Goal: Task Accomplishment & Management: Manage account settings

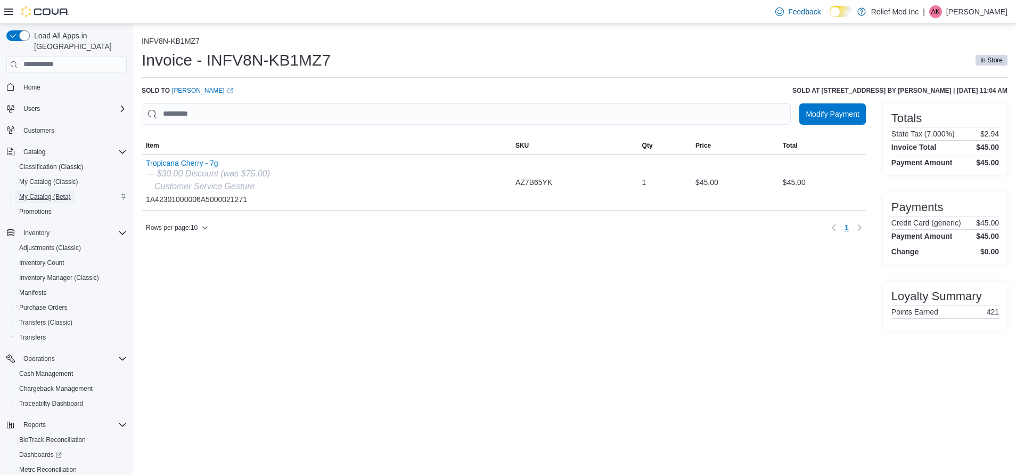
click at [35, 192] on span "My Catalog (Beta)" at bounding box center [45, 196] width 52 height 9
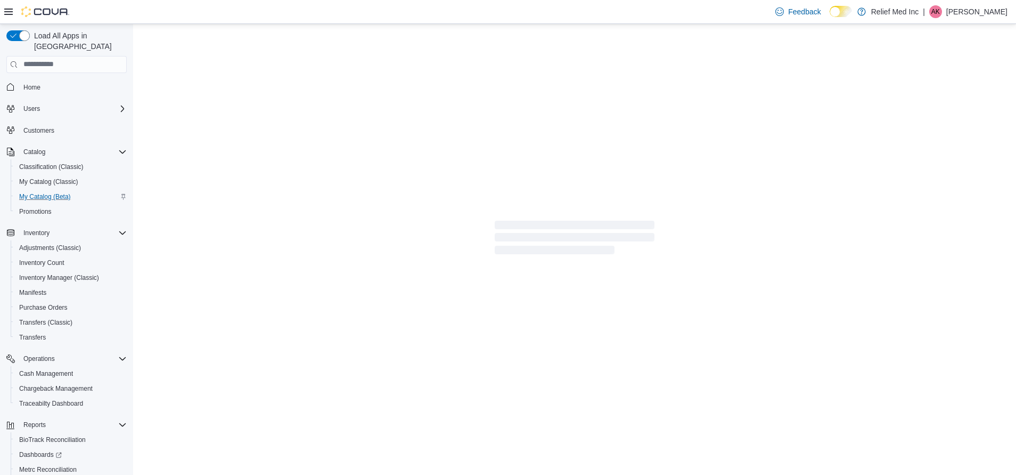
select select "**********"
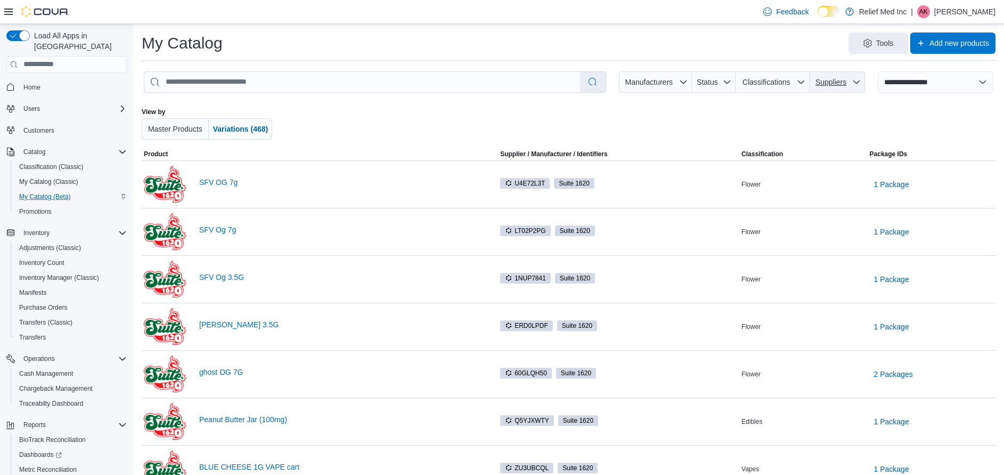
click at [861, 83] on span "Suppliers" at bounding box center [837, 81] width 47 height 21
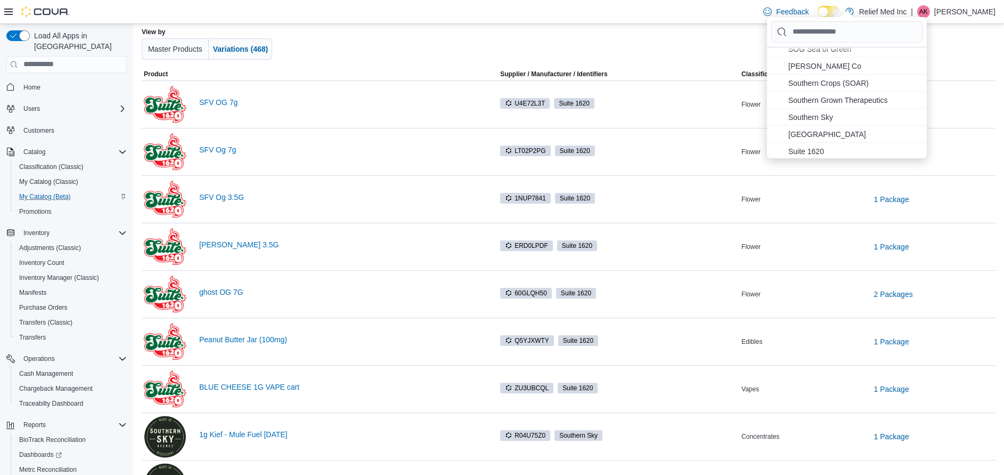
scroll to position [281, 0]
click at [812, 78] on span "Souther Herb Co . To check this option, press Enter." at bounding box center [842, 81] width 108 height 13
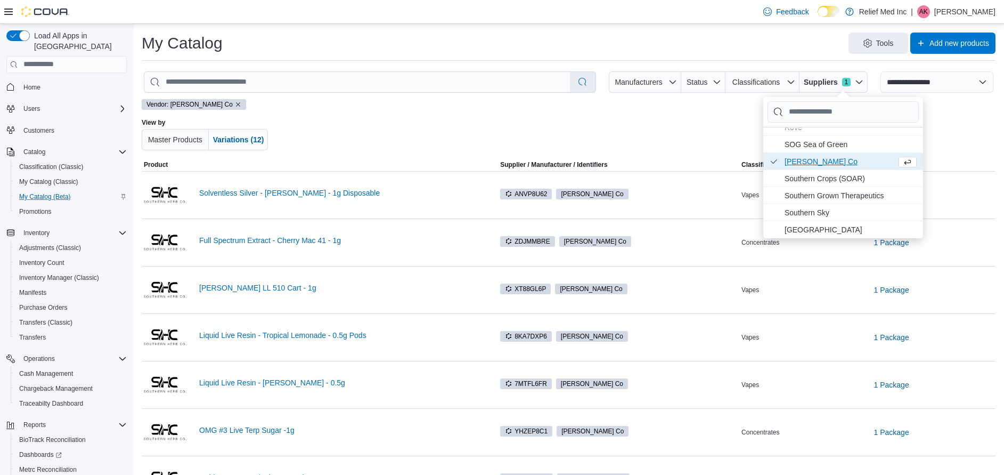
click at [434, 119] on div at bounding box center [568, 134] width 497 height 32
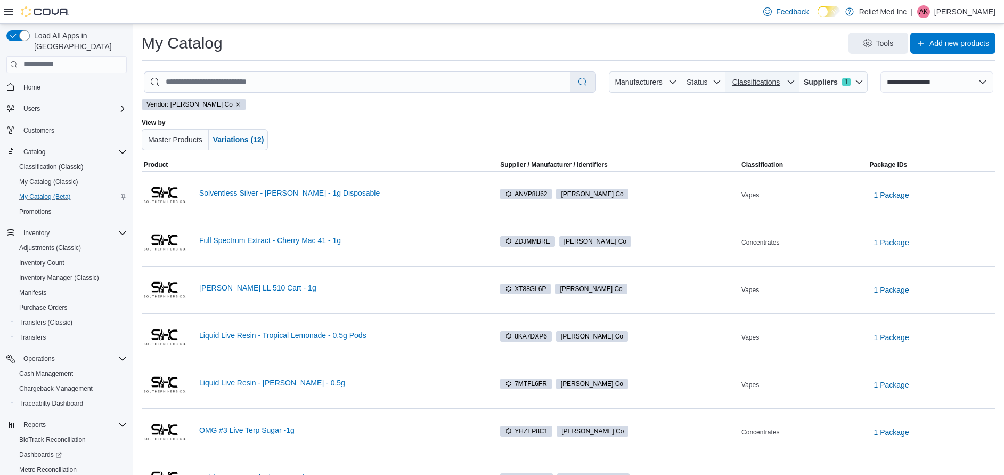
click at [780, 84] on span "Classifications" at bounding box center [755, 82] width 47 height 9
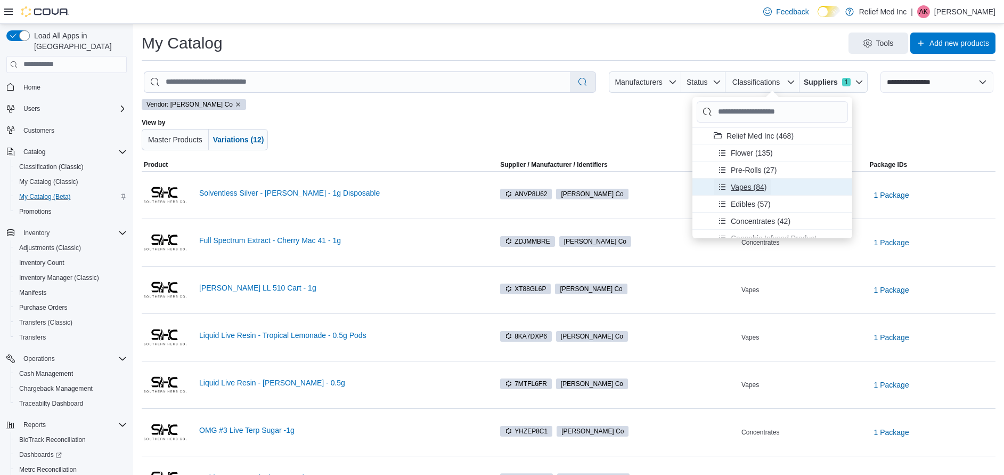
click at [755, 188] on span "Vapes (84)" at bounding box center [749, 186] width 36 height 11
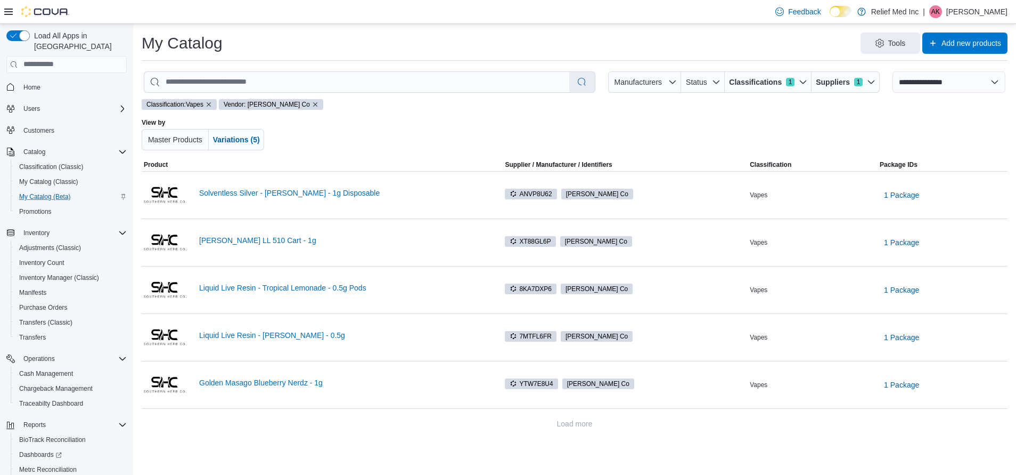
click at [472, 123] on div at bounding box center [575, 134] width 504 height 32
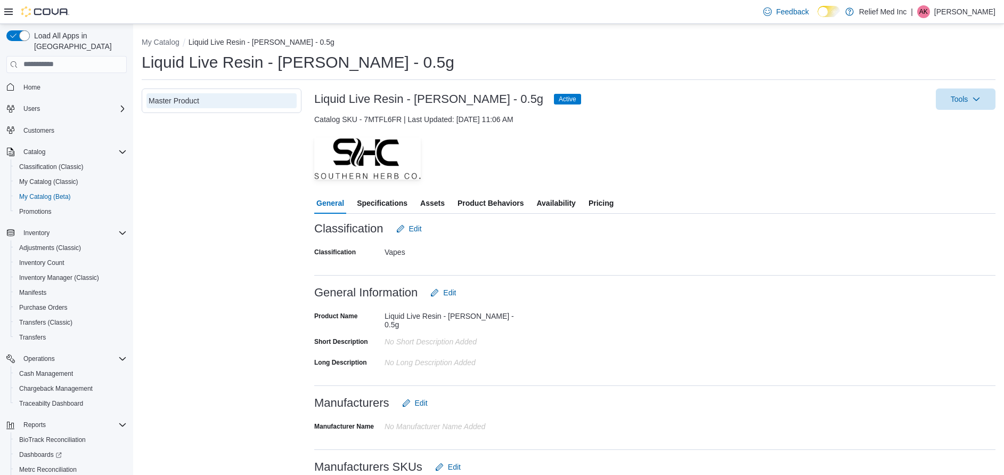
click at [553, 191] on div at bounding box center [654, 185] width 681 height 13
click at [553, 200] on span "Availability" at bounding box center [555, 202] width 39 height 21
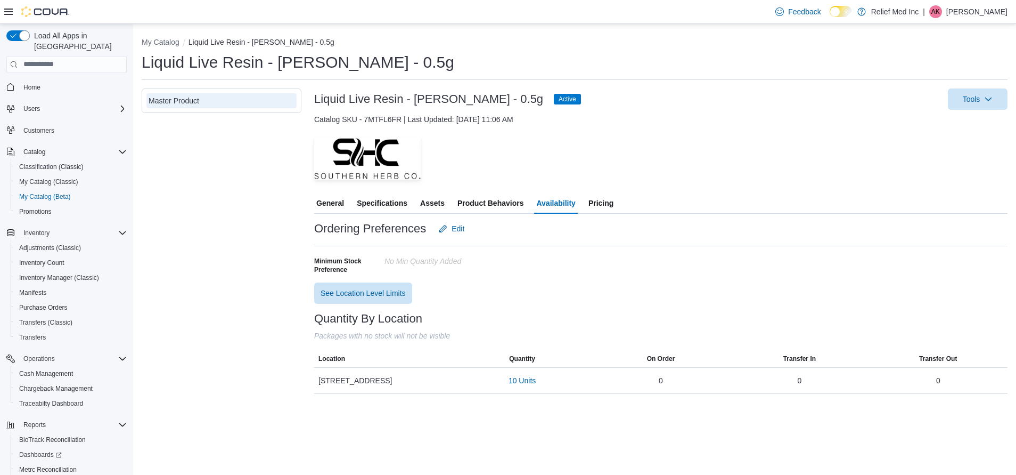
click at [605, 205] on span "Pricing" at bounding box center [601, 202] width 25 height 21
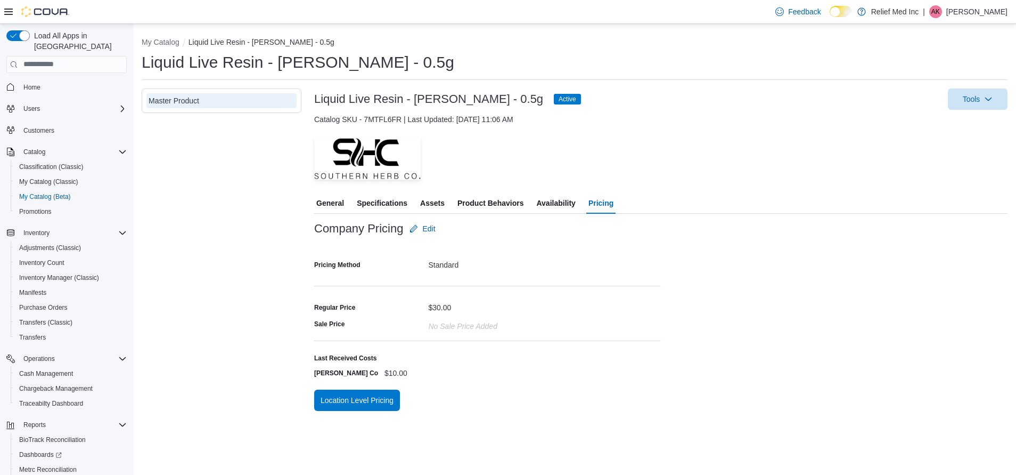
click at [725, 129] on div at bounding box center [660, 131] width 693 height 13
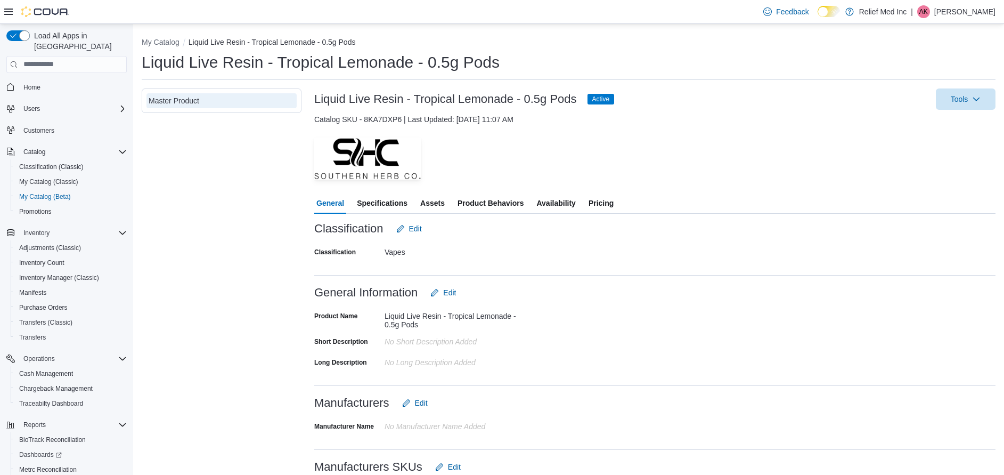
click at [558, 203] on span "Availability" at bounding box center [555, 202] width 39 height 21
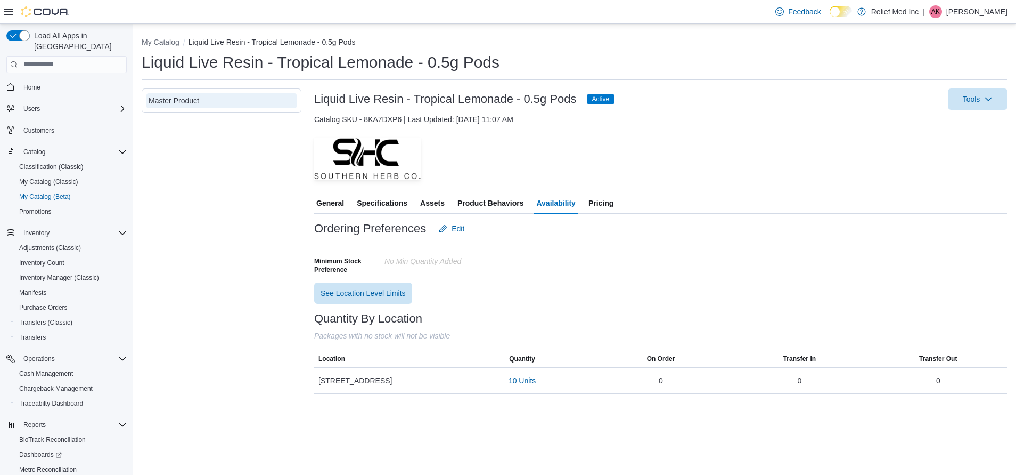
click at [607, 202] on span "Pricing" at bounding box center [601, 202] width 25 height 21
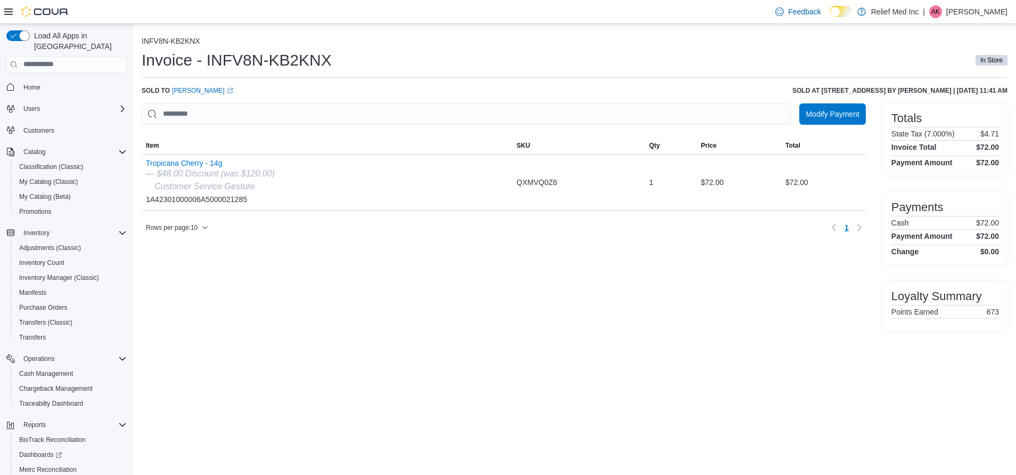
click at [595, 328] on div "Modify Payment Sorting MemoryTable from EuiInMemoryTable; Page 1 of 1. Item SKU…" at bounding box center [504, 217] width 724 height 228
click at [37, 83] on span "Home" at bounding box center [31, 87] width 17 height 9
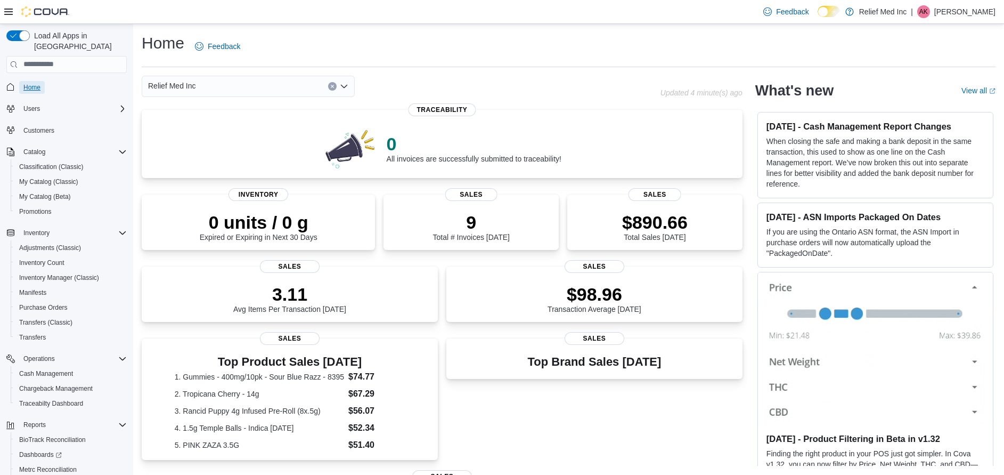
click at [27, 83] on span "Home" at bounding box center [31, 87] width 17 height 9
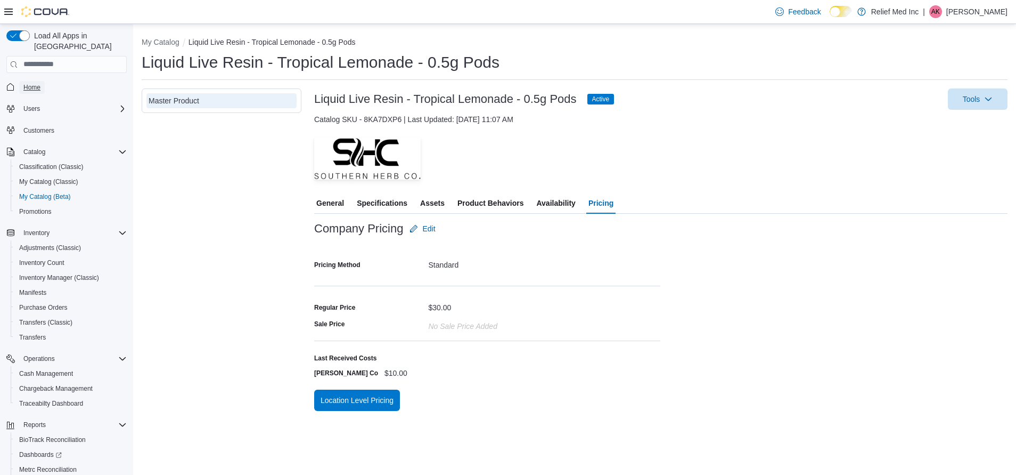
click at [26, 83] on span "Home" at bounding box center [31, 87] width 17 height 9
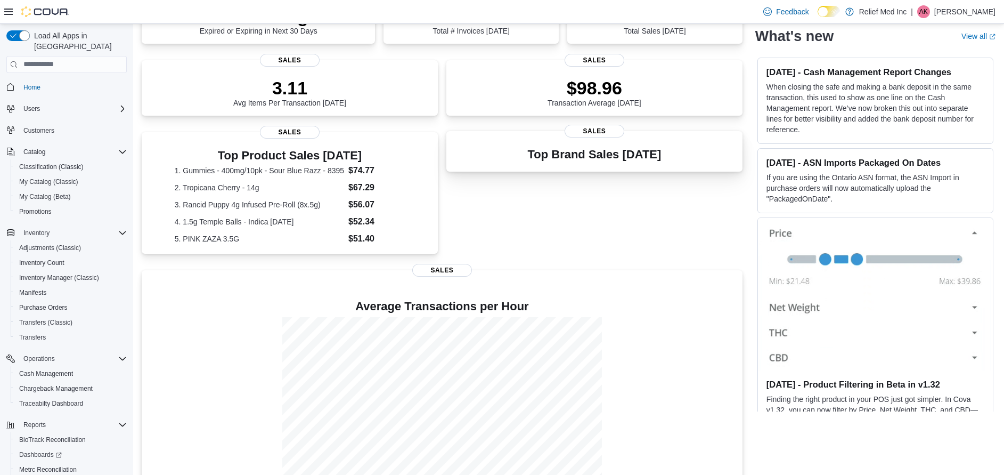
scroll to position [230, 0]
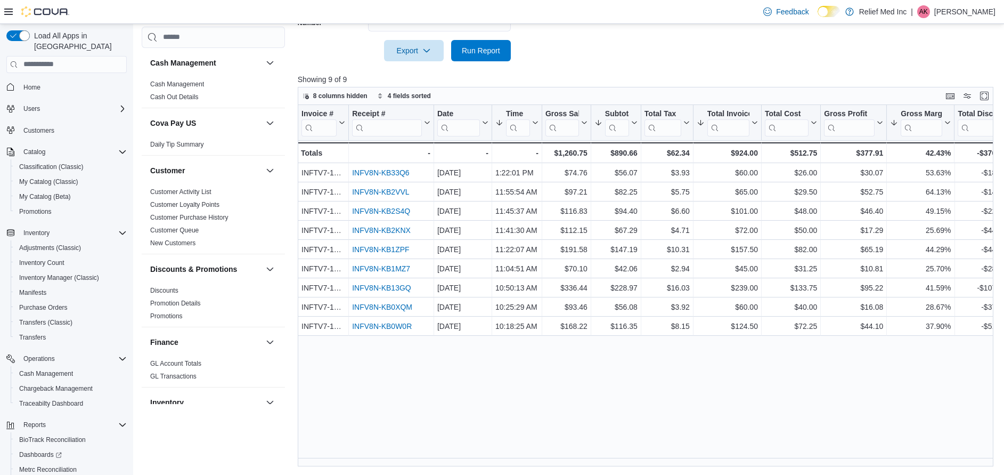
click at [569, 412] on div "Invoice # Click to view column header actions Receipt # Click to view column he…" at bounding box center [649, 286] width 703 height 362
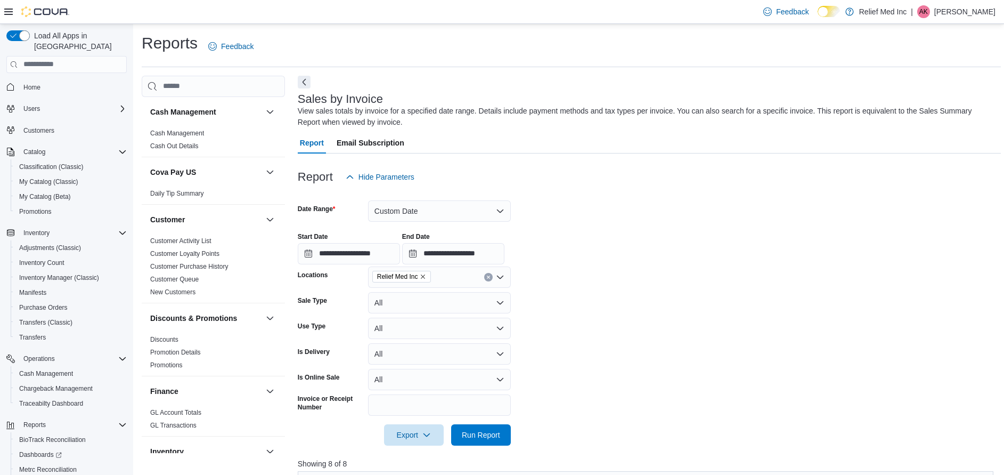
click at [648, 219] on form "**********" at bounding box center [649, 316] width 703 height 258
click at [502, 214] on button "Custom Date" at bounding box center [439, 210] width 143 height 21
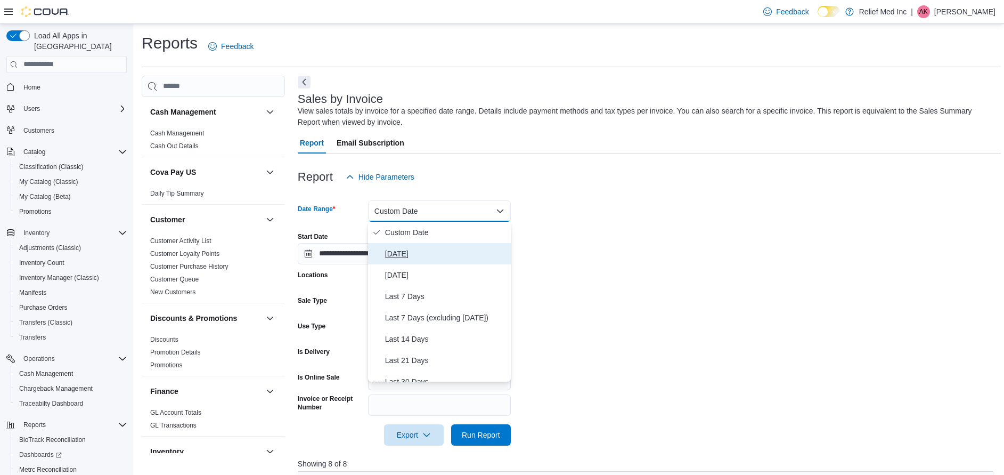
click at [401, 257] on span "Today" at bounding box center [445, 253] width 121 height 13
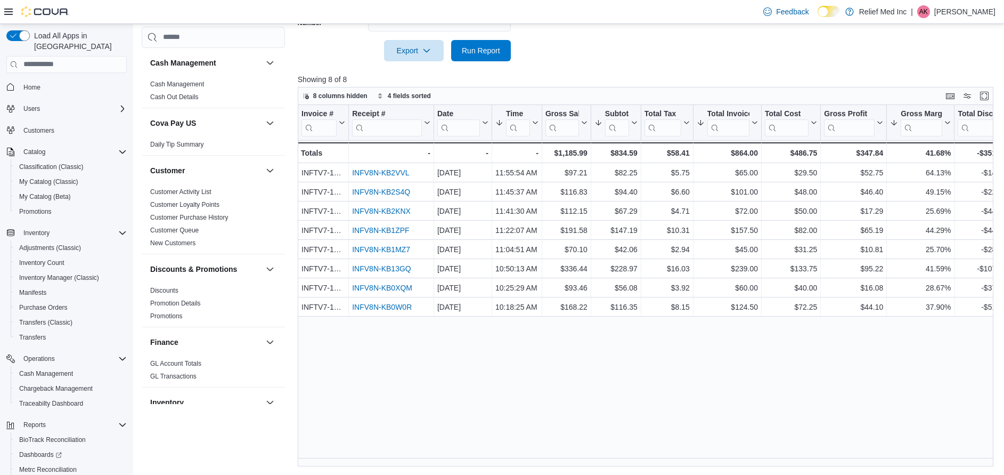
click at [638, 414] on div "Invoice # Click to view column header actions Receipt # Click to view column he…" at bounding box center [649, 286] width 703 height 362
click at [607, 411] on div "Invoice # Click to view column header actions Receipt # Click to view column he…" at bounding box center [649, 286] width 703 height 362
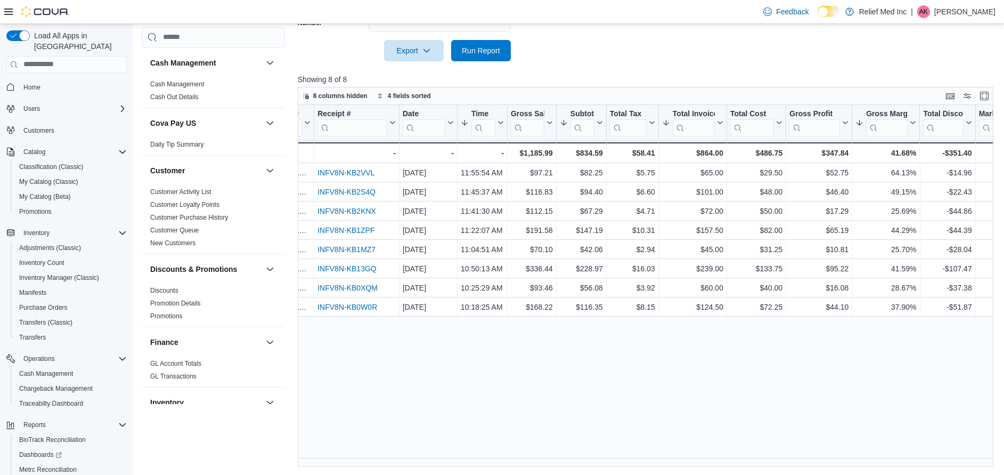
scroll to position [0, 45]
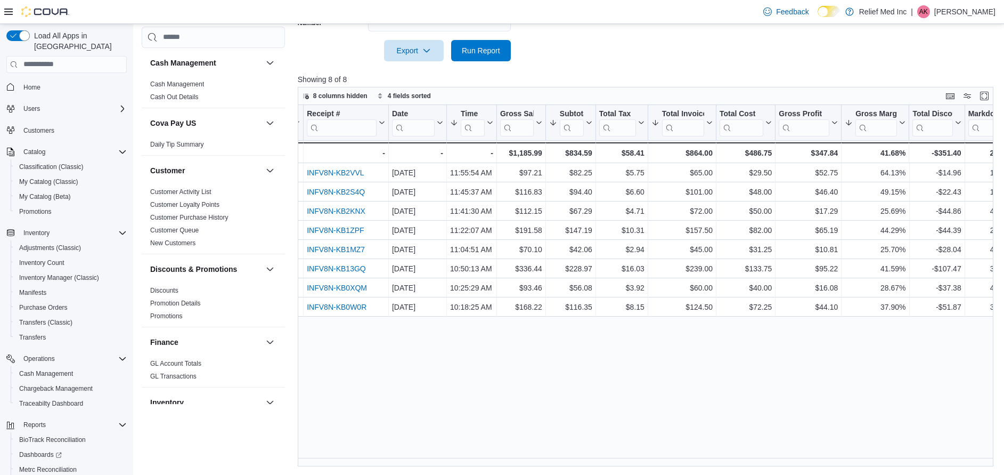
click at [487, 420] on div "Invoice # Click to view column header actions Receipt # Click to view column he…" at bounding box center [649, 286] width 703 height 362
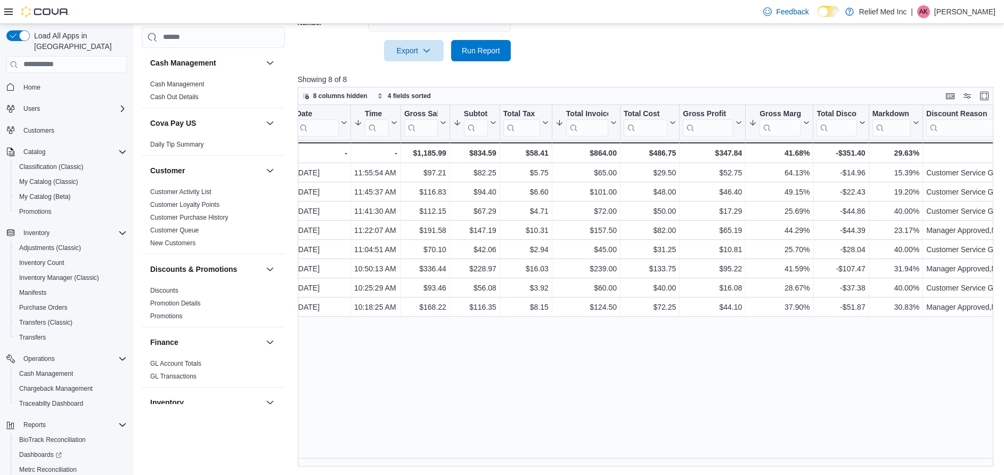
scroll to position [0, 143]
drag, startPoint x: 572, startPoint y: 462, endPoint x: 448, endPoint y: 409, distance: 134.8
click at [448, 409] on div "Invoice # Click to view column header actions Receipt # Click to view column he…" at bounding box center [649, 286] width 703 height 362
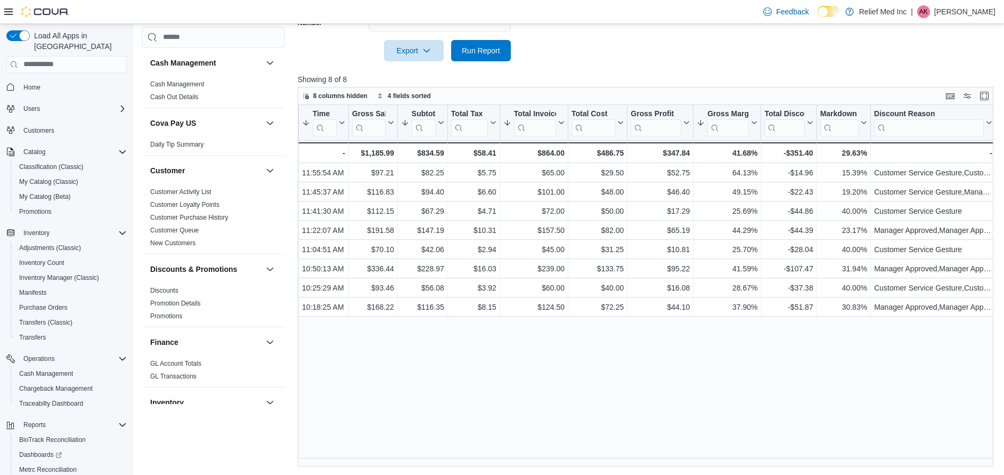
scroll to position [0, 0]
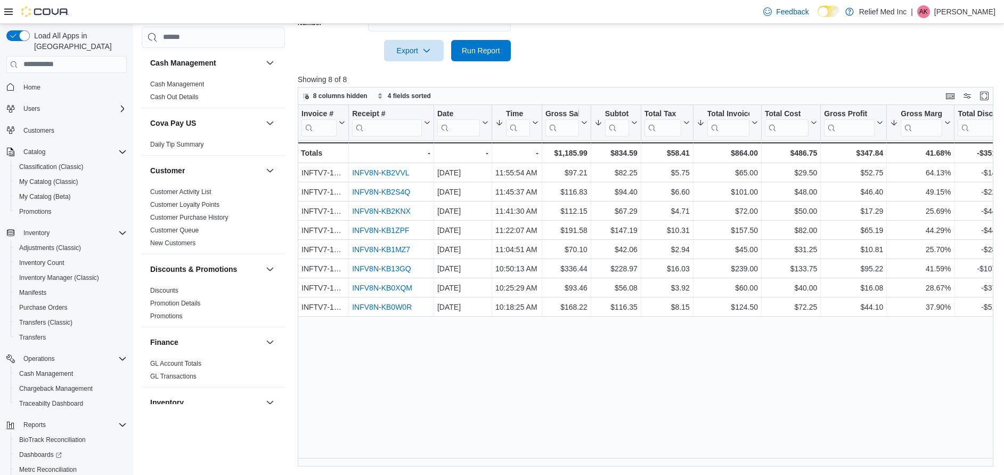
drag, startPoint x: 458, startPoint y: 467, endPoint x: 477, endPoint y: 461, distance: 20.4
click at [477, 461] on div "Reports Feedback Cash Management Cash Management Cash Out Details Cova Pay US D…" at bounding box center [571, 77] width 876 height 795
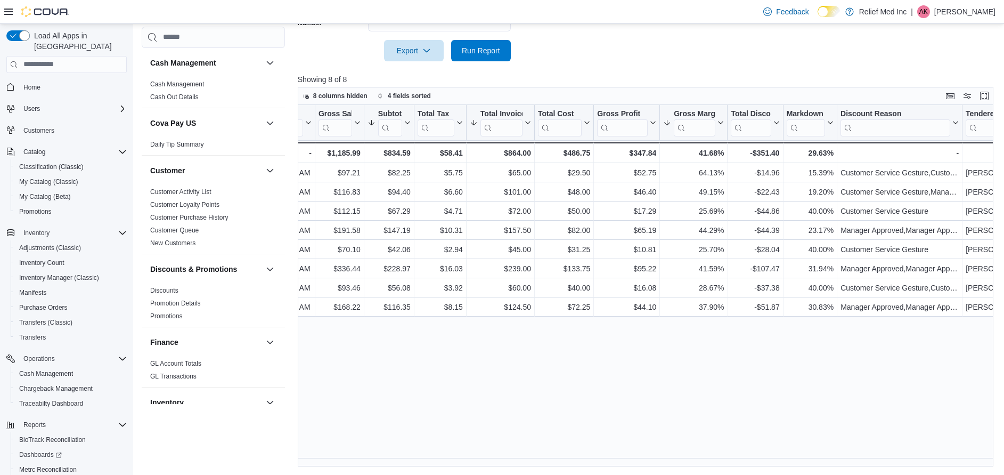
scroll to position [0, 224]
click at [31, 177] on span "My Catalog (Classic)" at bounding box center [48, 181] width 59 height 9
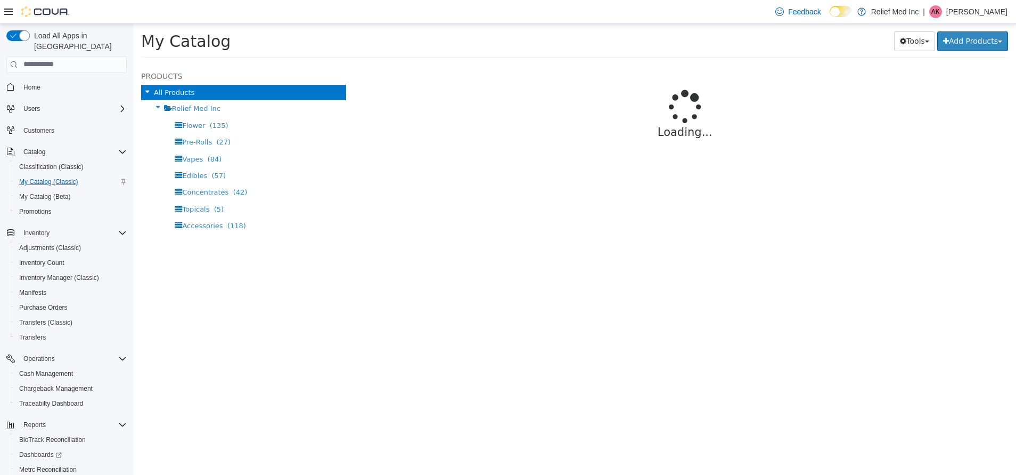
select select "**********"
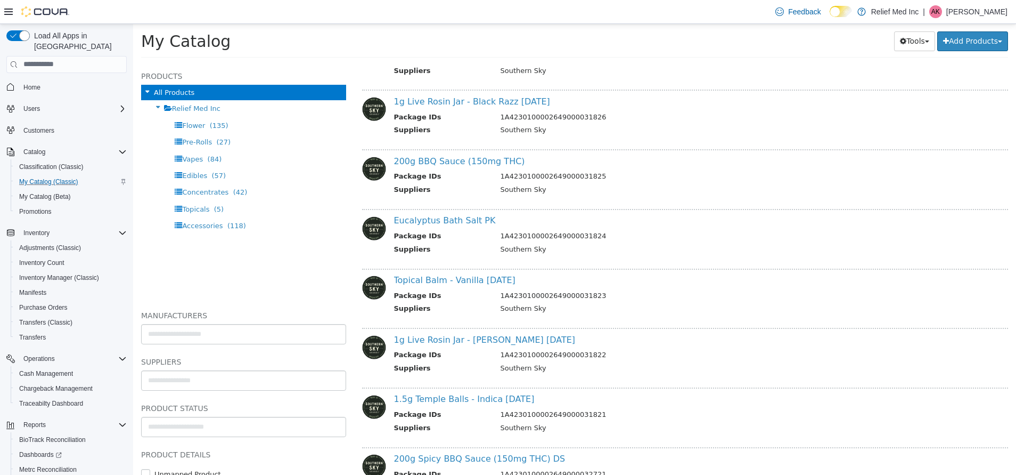
scroll to position [799, 0]
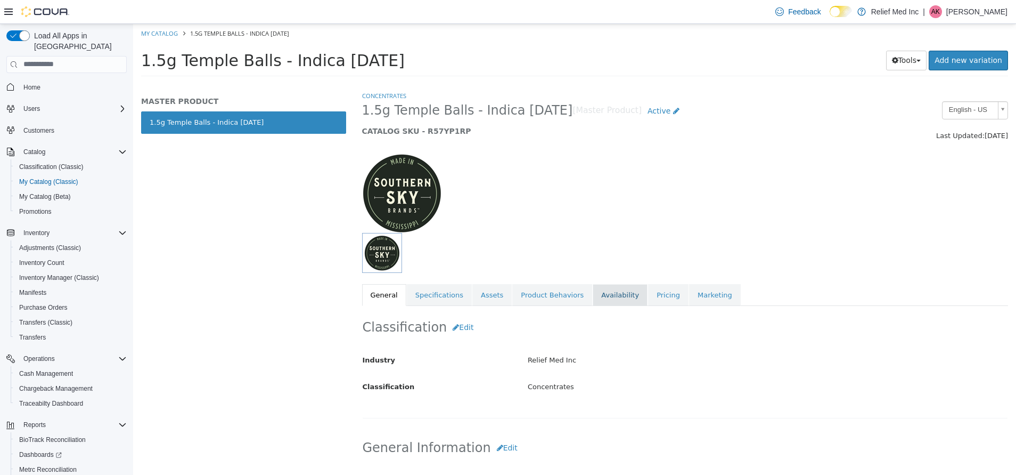
click at [598, 301] on link "Availability" at bounding box center [620, 294] width 55 height 22
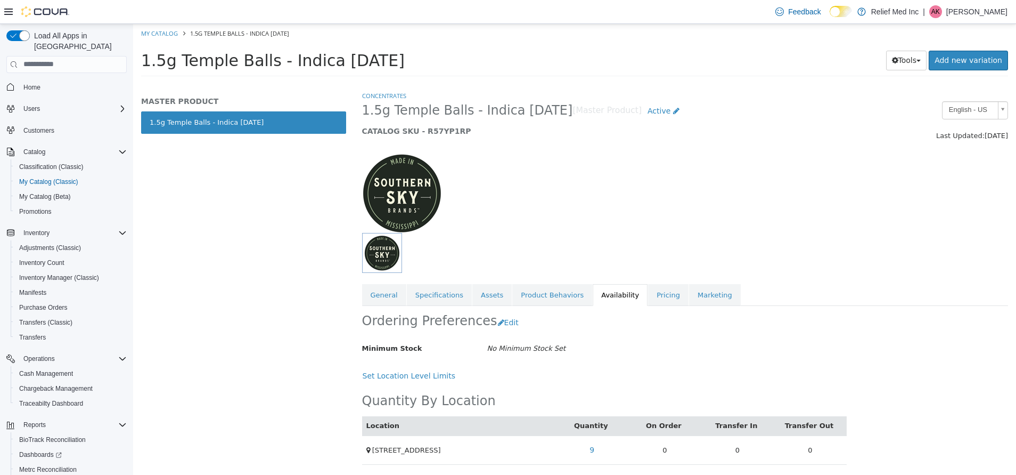
scroll to position [1, 0]
click at [589, 451] on link "9" at bounding box center [592, 448] width 17 height 20
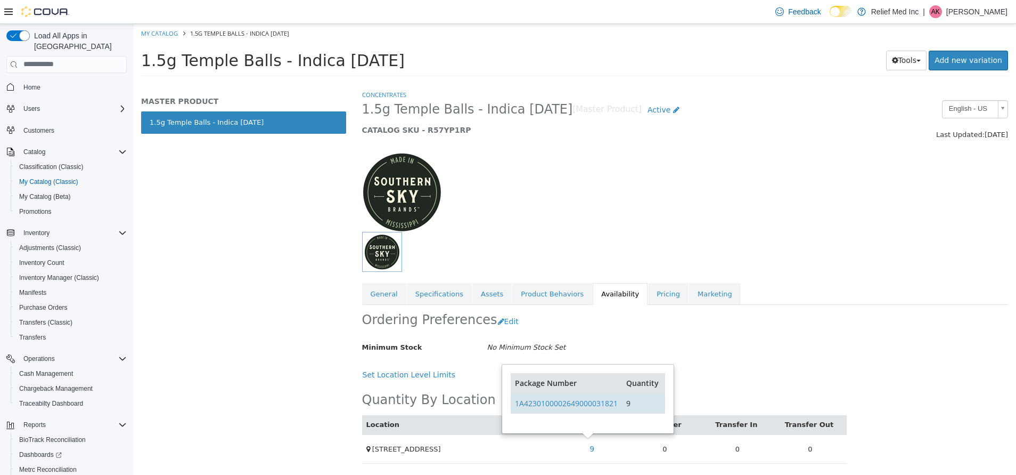
click at [575, 396] on td "1A4230100002649000031821" at bounding box center [566, 402] width 111 height 20
click at [575, 399] on link "1A4230100002649000031821" at bounding box center [566, 402] width 103 height 10
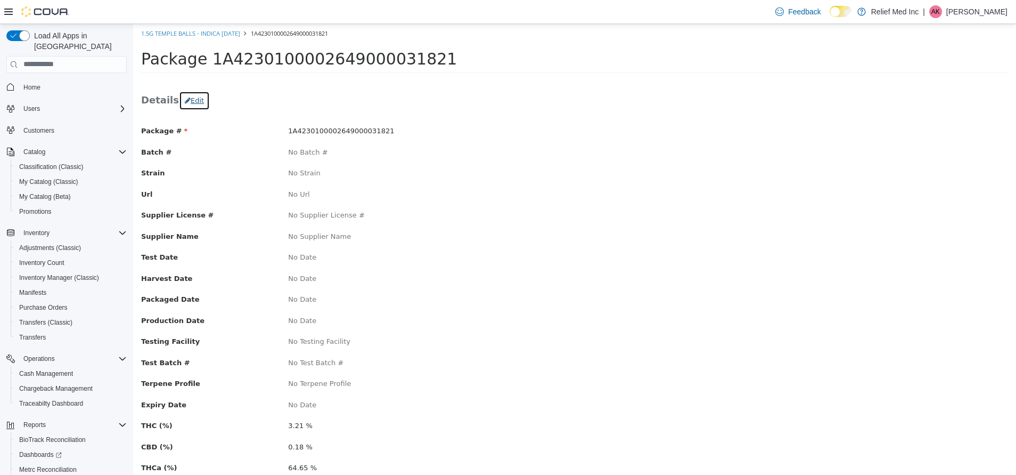
click at [185, 95] on button "Edit" at bounding box center [194, 100] width 31 height 19
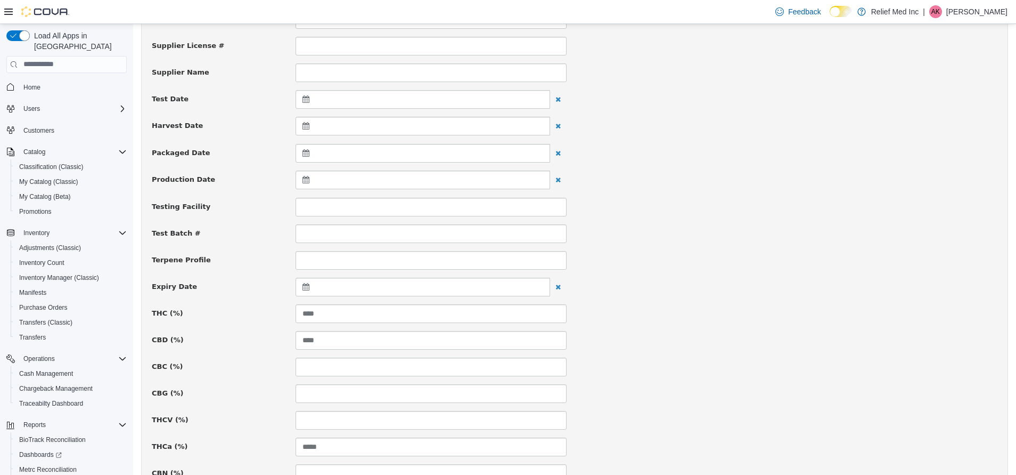
scroll to position [399, 0]
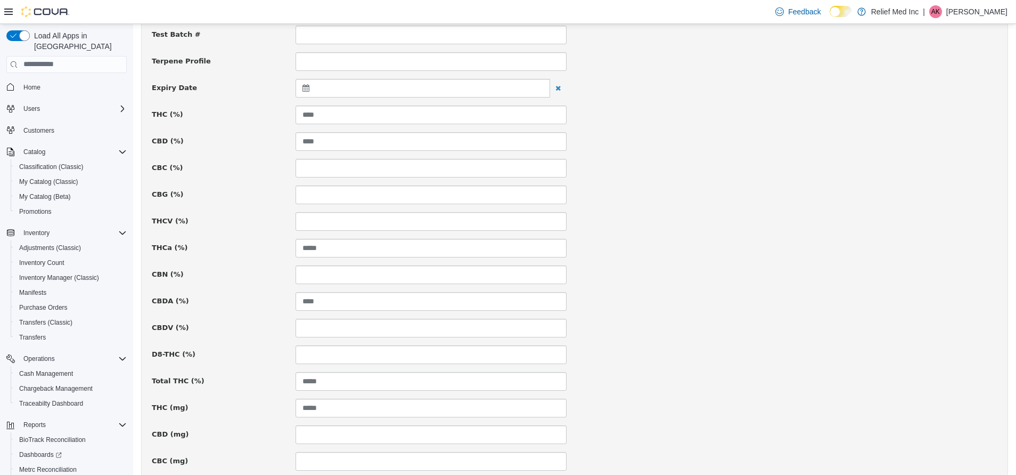
click at [619, 386] on div "Total THC (%) *****" at bounding box center [575, 380] width 862 height 19
